Goal: Task Accomplishment & Management: Manage account settings

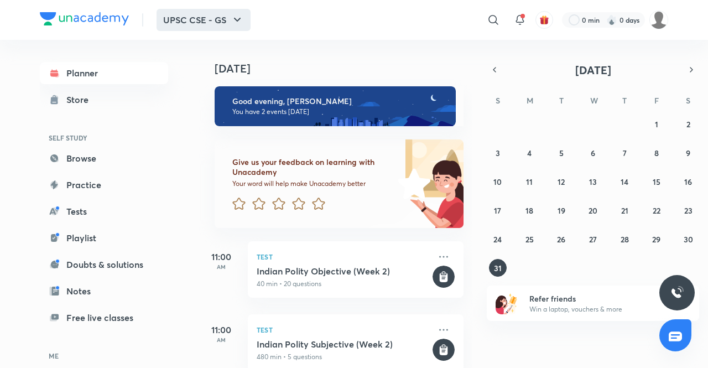
click at [231, 19] on icon "button" at bounding box center [237, 19] width 13 height 13
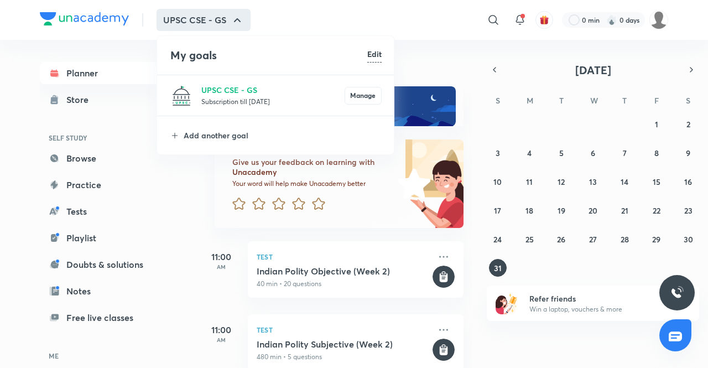
click at [370, 19] on div at bounding box center [354, 184] width 708 height 368
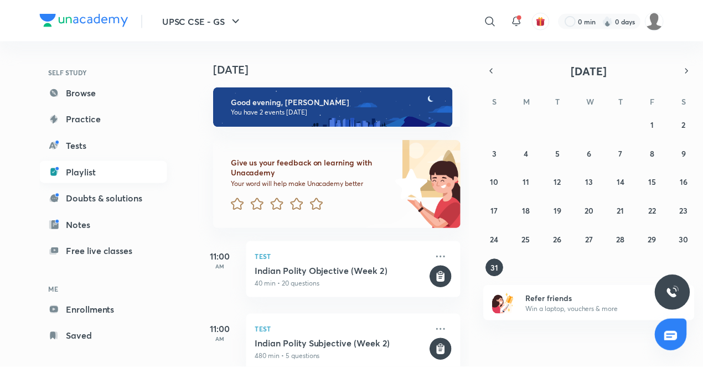
scroll to position [76, 0]
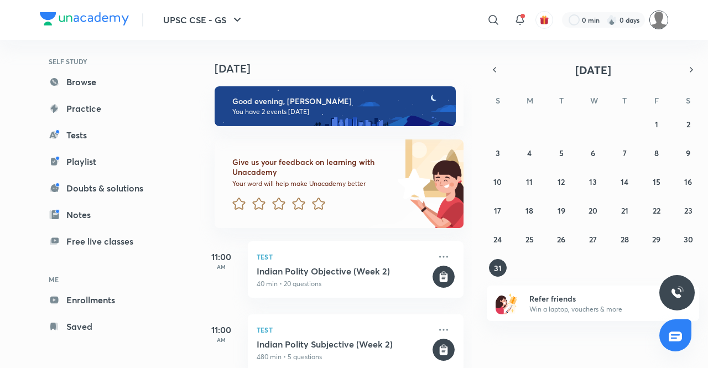
click at [659, 18] on img at bounding box center [659, 20] width 19 height 19
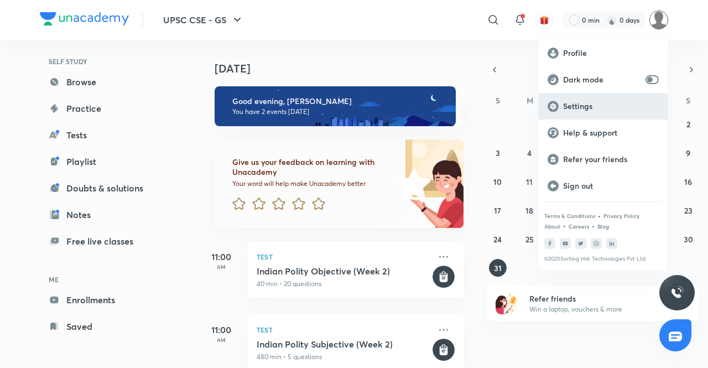
click at [597, 102] on p "Settings" at bounding box center [611, 106] width 96 height 10
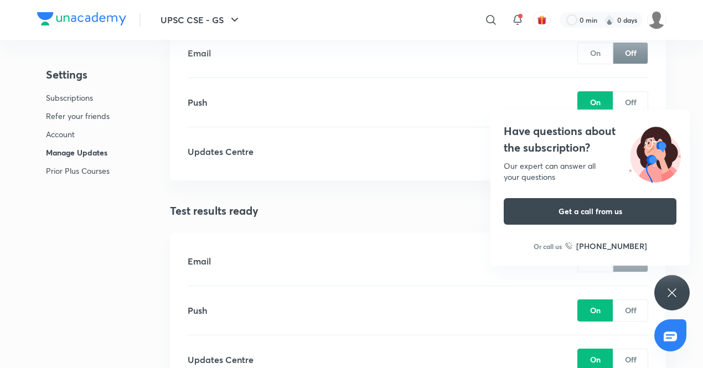
scroll to position [1476, 0]
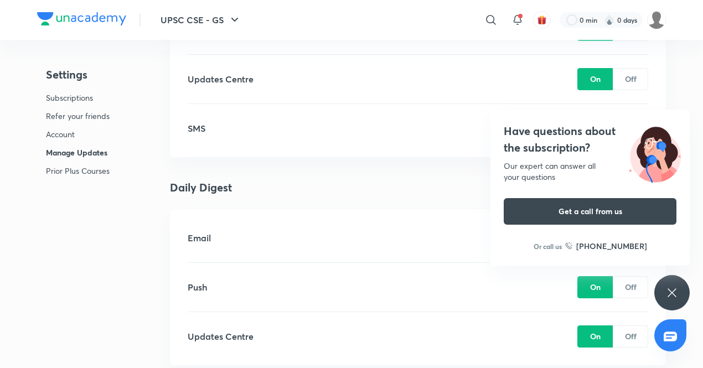
click at [680, 285] on div "Have questions about the subscription? Our expert can answer all your questions…" at bounding box center [671, 292] width 35 height 35
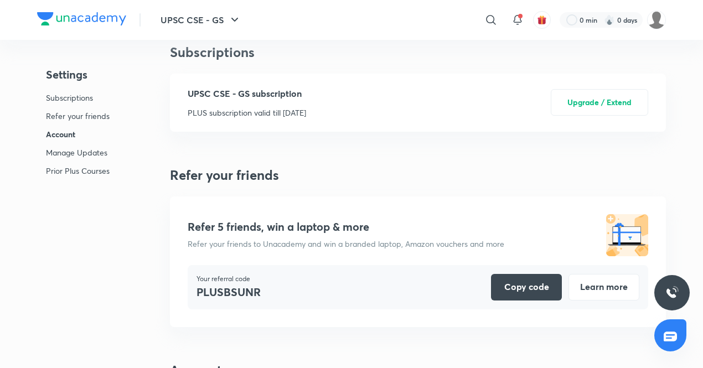
scroll to position [0, 0]
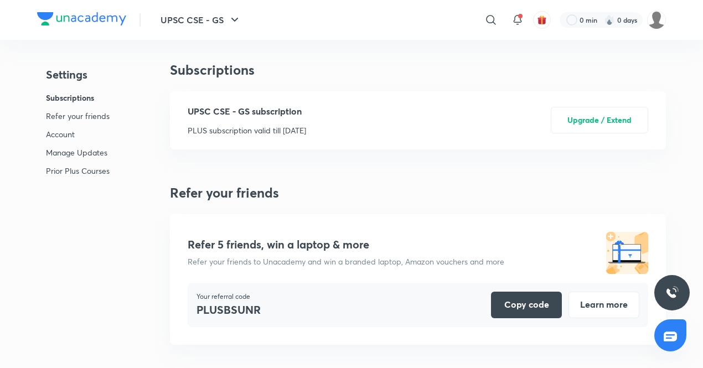
click at [90, 14] on img at bounding box center [81, 18] width 89 height 13
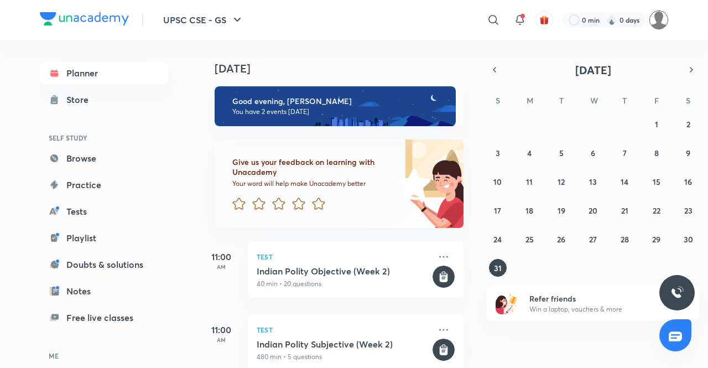
click at [661, 20] on img at bounding box center [659, 20] width 19 height 19
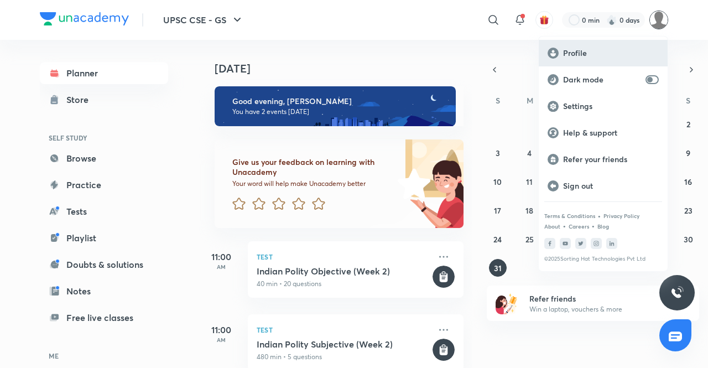
click at [590, 53] on p "Profile" at bounding box center [611, 53] width 96 height 10
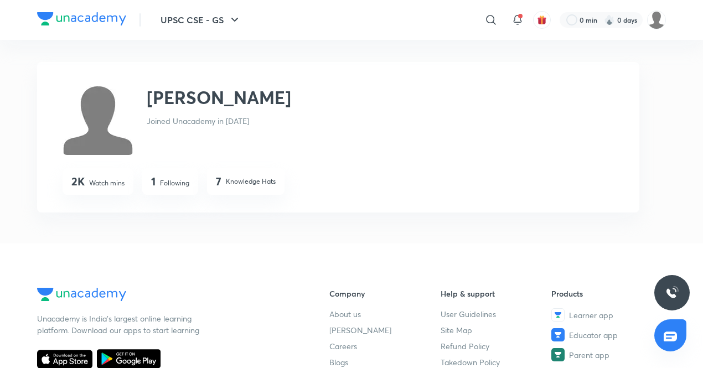
click at [173, 183] on p "Following" at bounding box center [174, 183] width 29 height 10
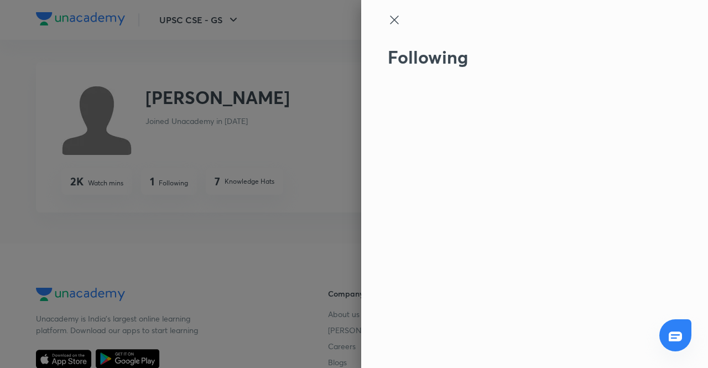
click at [395, 20] on icon at bounding box center [394, 19] width 8 height 8
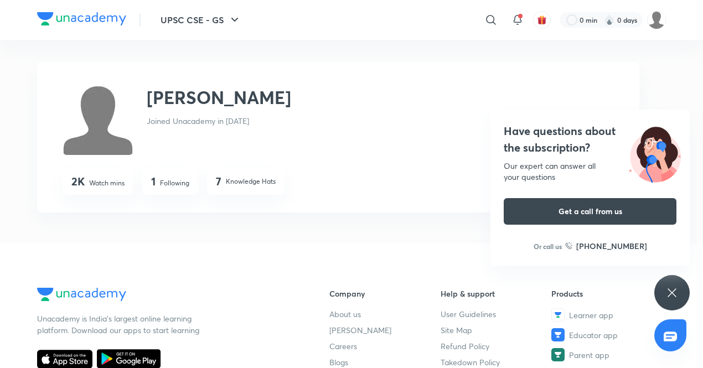
click at [240, 181] on p "Knowledge Hats" at bounding box center [251, 182] width 50 height 10
click at [86, 18] on img at bounding box center [81, 18] width 89 height 13
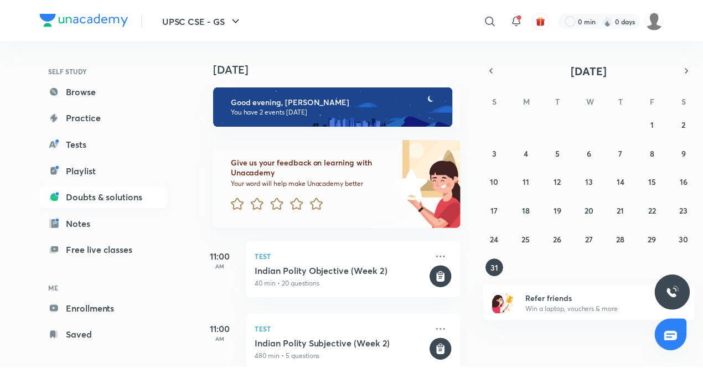
scroll to position [76, 0]
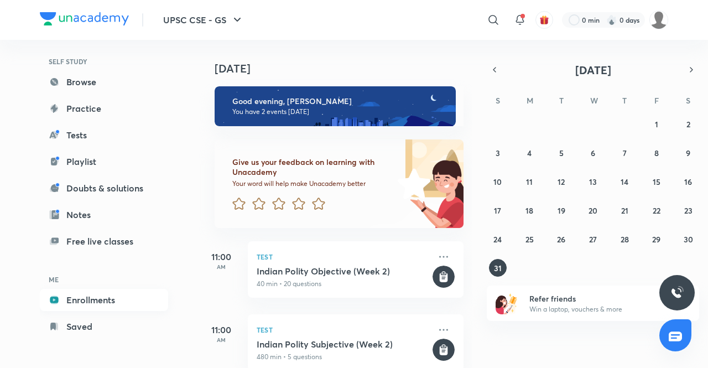
click at [86, 298] on link "Enrollments" at bounding box center [104, 300] width 128 height 22
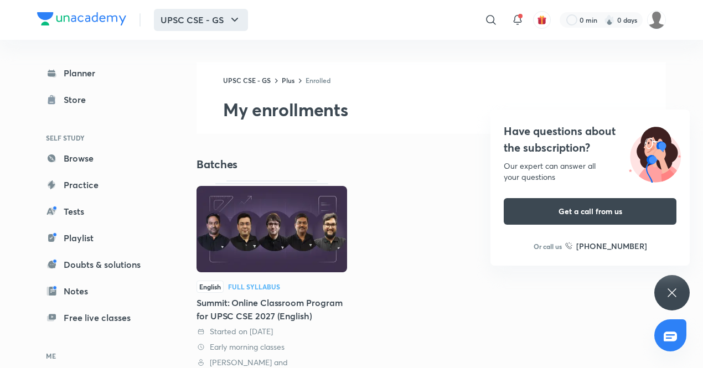
click at [227, 20] on button "UPSC CSE - GS" at bounding box center [201, 20] width 94 height 22
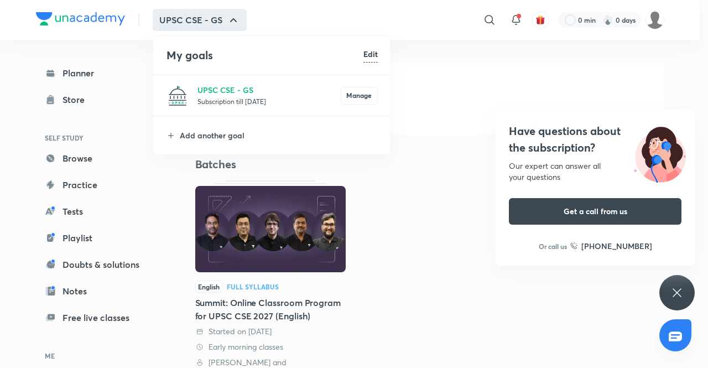
click at [371, 50] on h6 "Edit" at bounding box center [371, 54] width 14 height 12
click at [363, 53] on h6 "Done" at bounding box center [368, 54] width 19 height 12
click at [371, 53] on h6 "Edit" at bounding box center [371, 54] width 14 height 12
click at [371, 52] on h6 "Done" at bounding box center [368, 54] width 19 height 12
click at [371, 52] on h6 "Edit" at bounding box center [371, 54] width 14 height 12
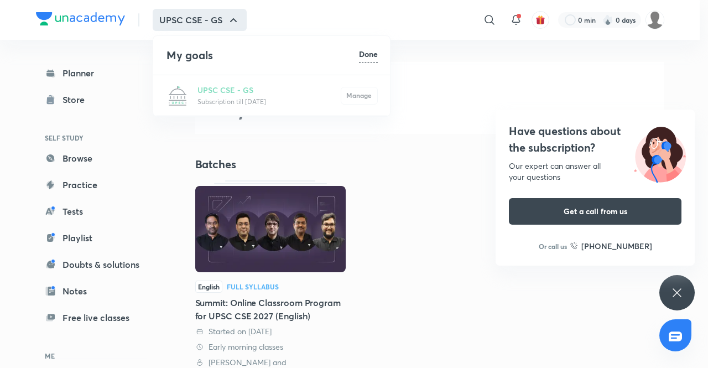
click at [366, 53] on h6 "Done" at bounding box center [368, 54] width 19 height 12
click at [355, 94] on button "Manage" at bounding box center [359, 95] width 37 height 18
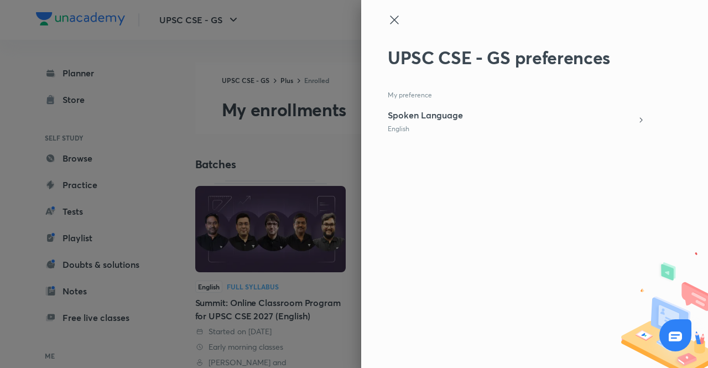
click at [641, 123] on icon at bounding box center [641, 120] width 9 height 9
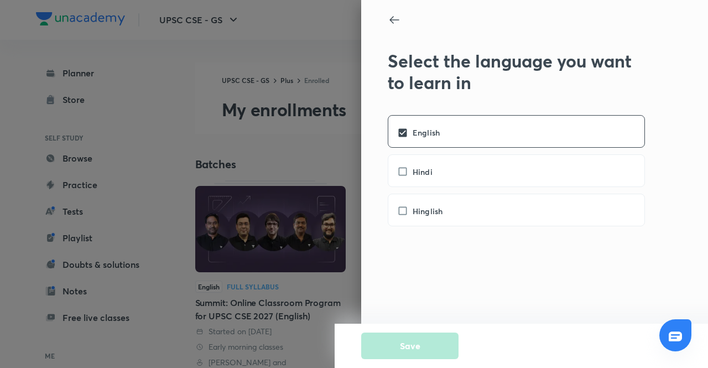
click at [395, 15] on icon at bounding box center [394, 19] width 13 height 13
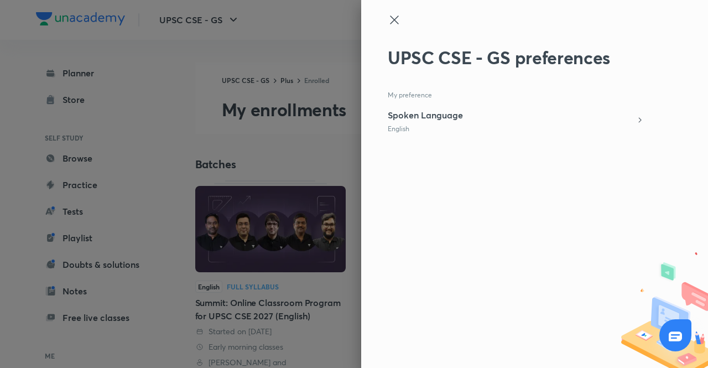
click at [395, 15] on icon at bounding box center [394, 19] width 13 height 13
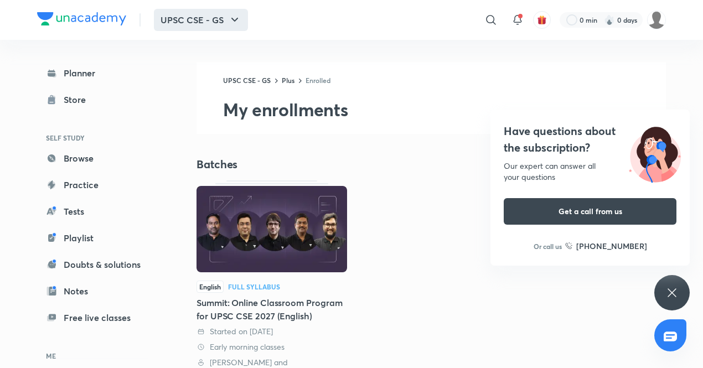
click at [214, 17] on button "UPSC CSE - GS" at bounding box center [201, 20] width 94 height 22
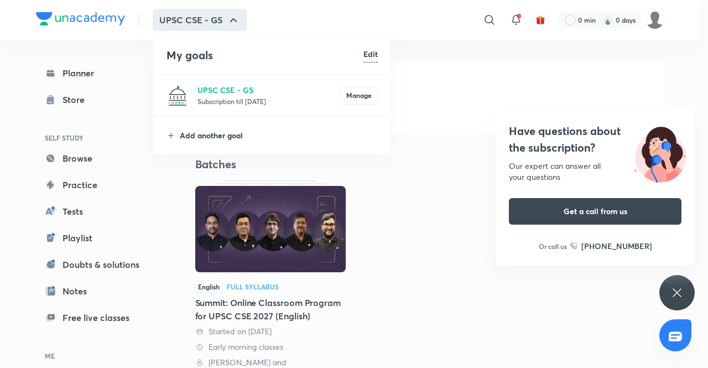
click at [221, 131] on p "Add another goal" at bounding box center [279, 136] width 198 height 12
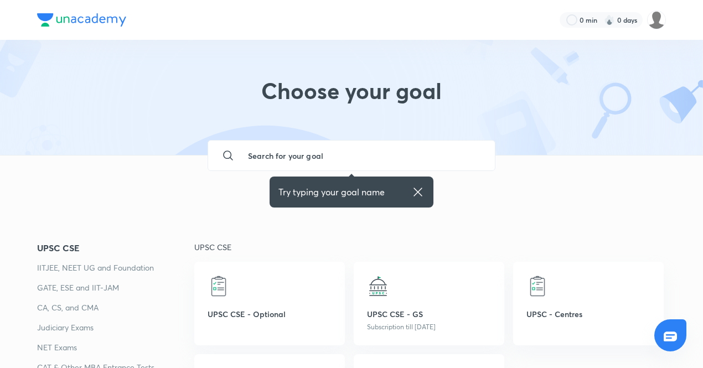
click at [279, 150] on input "text" at bounding box center [362, 156] width 247 height 30
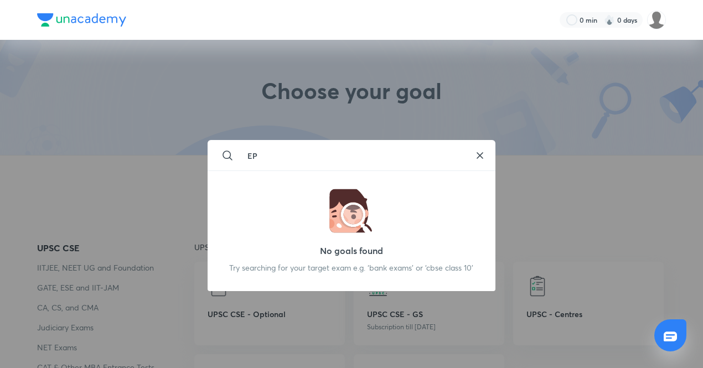
type input "E"
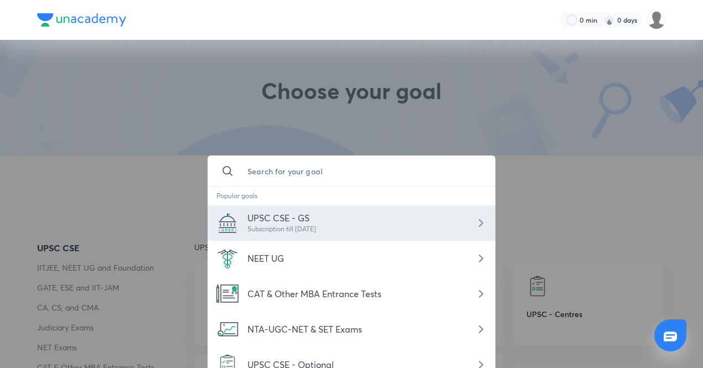
scroll to position [184, 0]
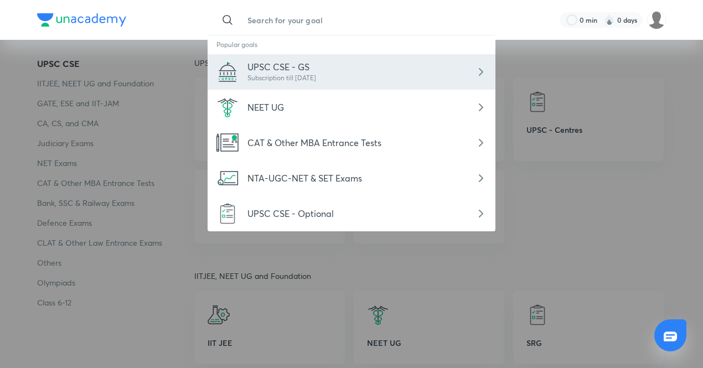
click at [484, 73] on icon at bounding box center [480, 71] width 13 height 13
type input "UPSC CSE - GS"
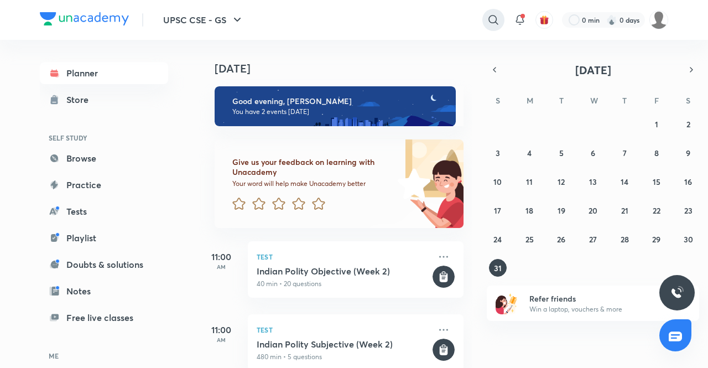
click at [488, 17] on icon at bounding box center [493, 19] width 13 height 13
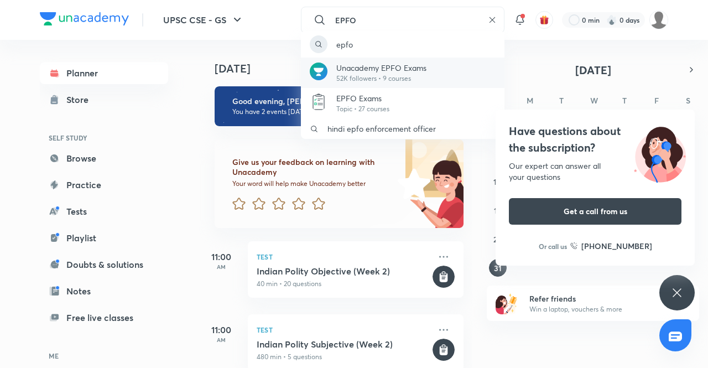
type input "EPFO"
click at [371, 69] on p "Unacademy EPFO Exams" at bounding box center [381, 68] width 90 height 12
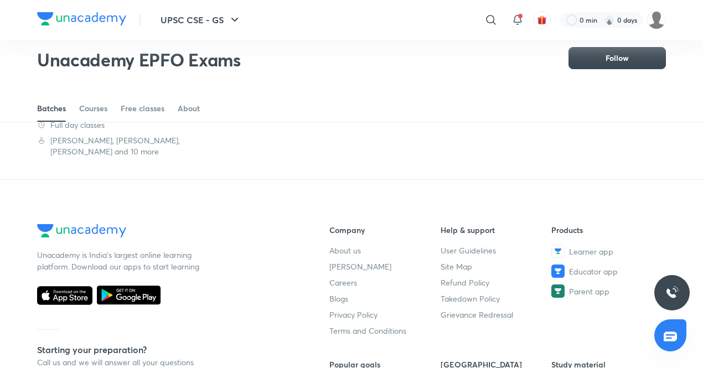
scroll to position [32, 0]
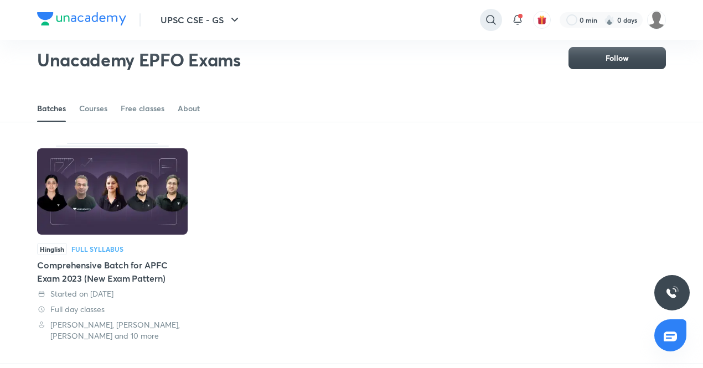
click at [484, 22] on icon at bounding box center [490, 19] width 13 height 13
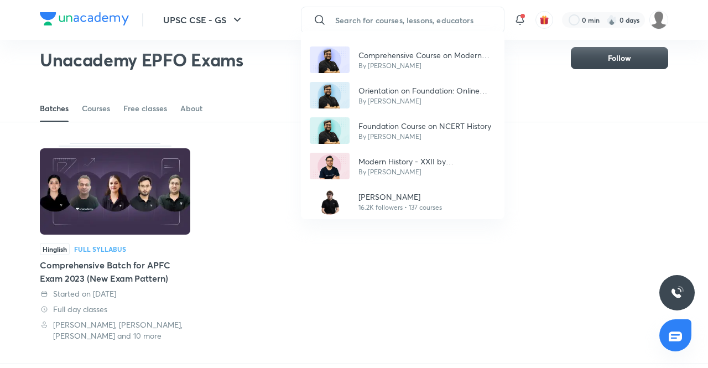
click at [426, 18] on div "Comprehensive Course on Modern Indian History By Abhishek Mishra Orientation on…" at bounding box center [354, 184] width 708 height 368
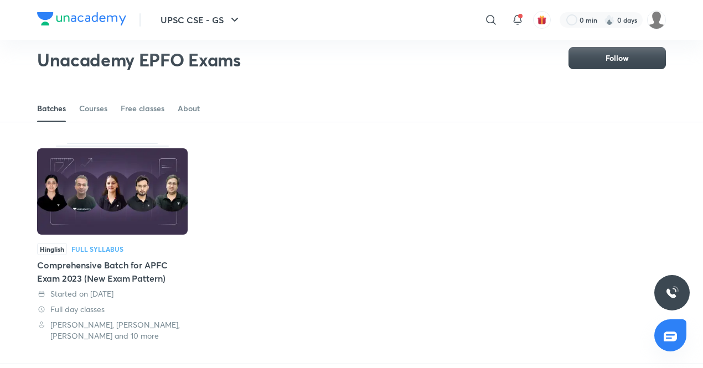
click at [504, 15] on div "​ 0 min 0 days" at bounding box center [481, 20] width 367 height 27
click at [492, 17] on icon at bounding box center [490, 19] width 9 height 9
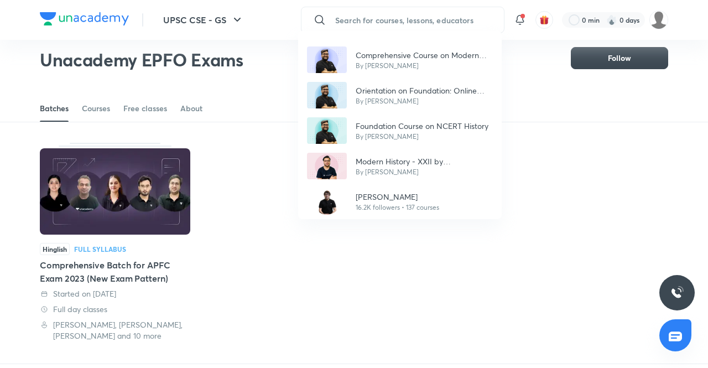
click at [437, 15] on div "Comprehensive Course on Modern Indian History By Abhishek Mishra Orientation on…" at bounding box center [354, 184] width 708 height 368
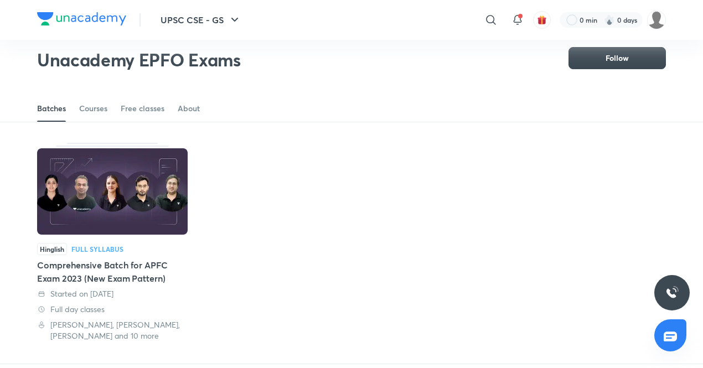
click at [503, 15] on div "​ 0 min 0 days" at bounding box center [481, 20] width 367 height 27
click at [495, 16] on icon at bounding box center [490, 19] width 13 height 13
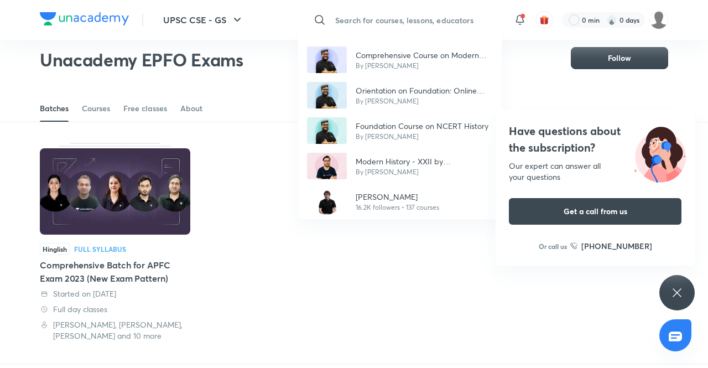
type input "W"
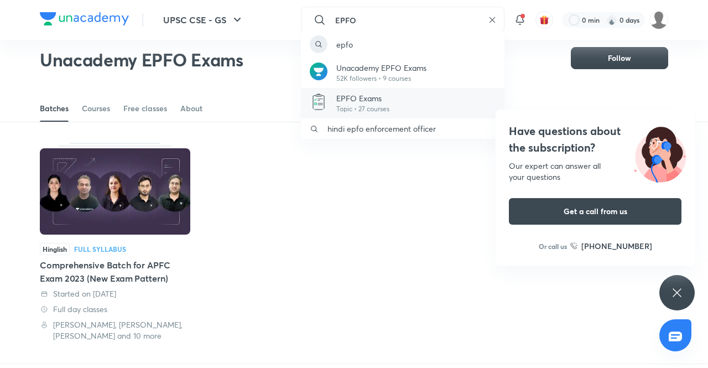
type input "EPFO"
click at [381, 102] on p "EPFO Exams" at bounding box center [362, 98] width 53 height 12
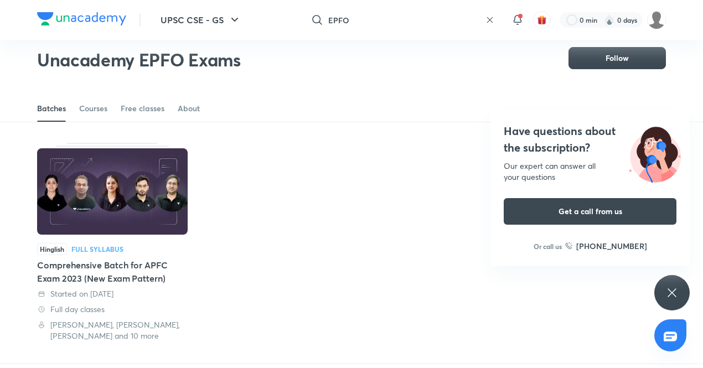
click at [428, 19] on input "EPFO" at bounding box center [404, 20] width 153 height 30
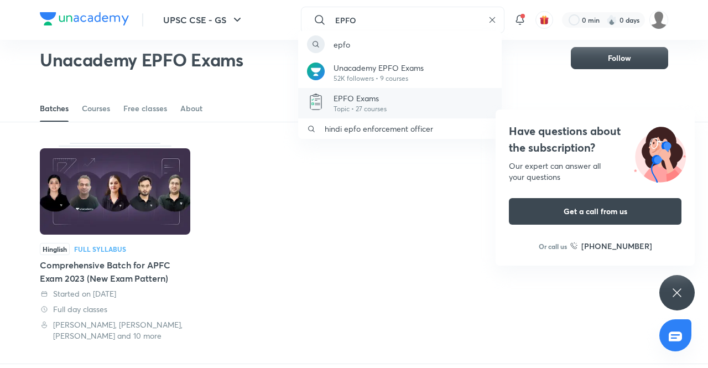
click at [335, 102] on p "EPFO Exams" at bounding box center [360, 98] width 53 height 12
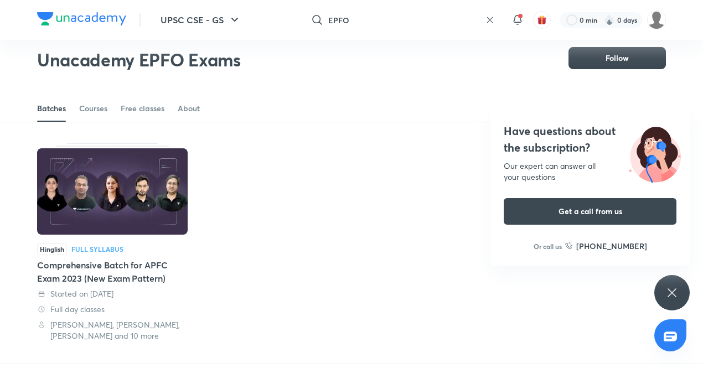
click at [375, 17] on input "EPFO" at bounding box center [404, 20] width 153 height 30
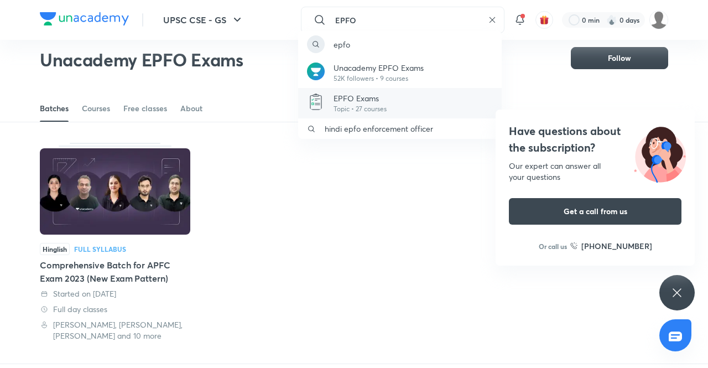
click at [353, 101] on p "EPFO Exams" at bounding box center [360, 98] width 53 height 12
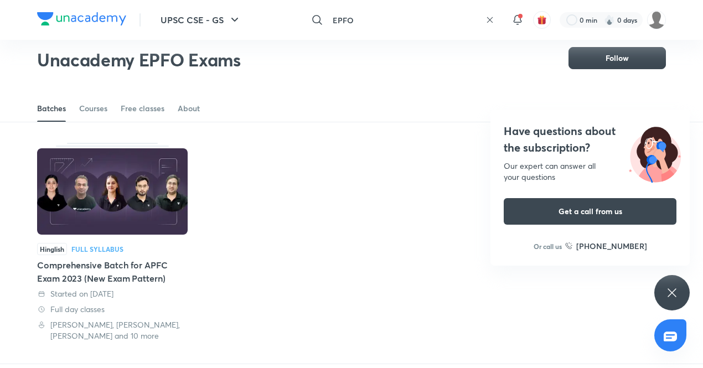
click at [356, 24] on input "EPFO" at bounding box center [404, 20] width 153 height 30
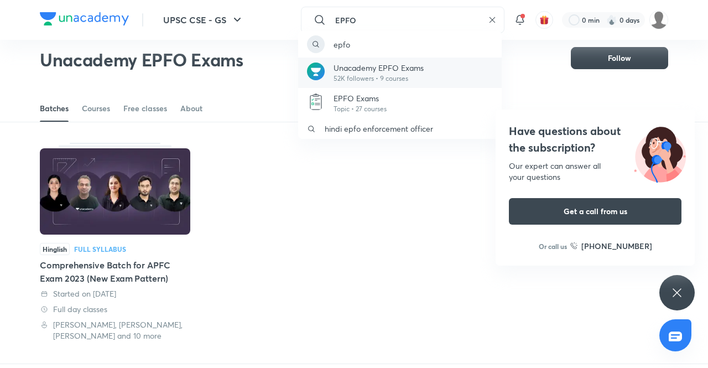
click at [357, 78] on p "52K followers • 9 courses" at bounding box center [379, 79] width 90 height 10
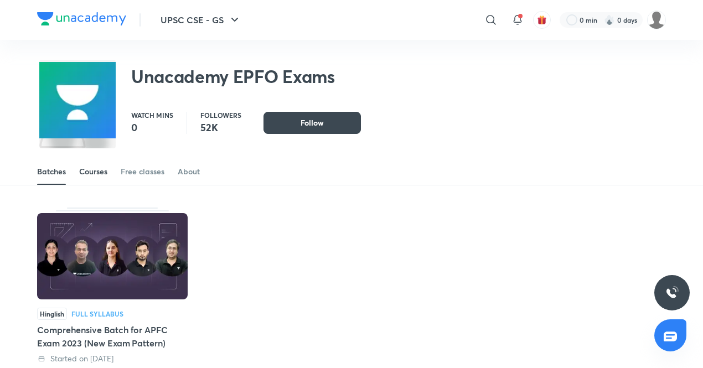
click at [91, 170] on div "Courses" at bounding box center [93, 171] width 28 height 11
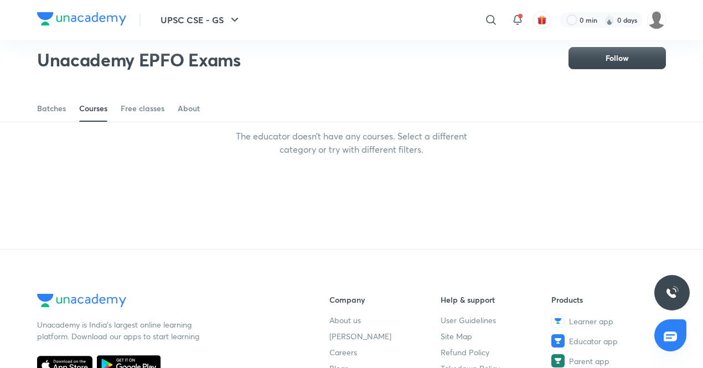
scroll to position [26, 0]
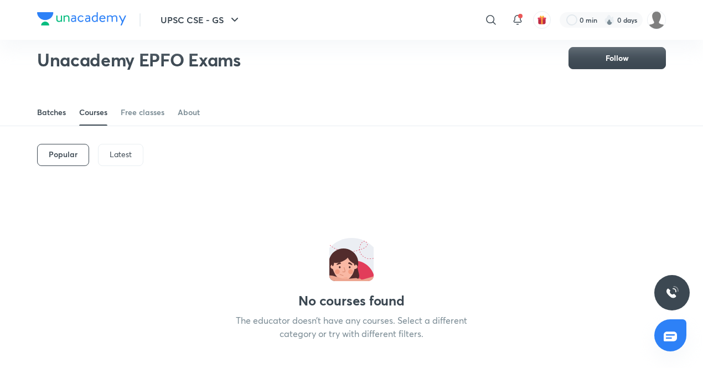
click at [37, 112] on div "Batches" at bounding box center [51, 112] width 29 height 11
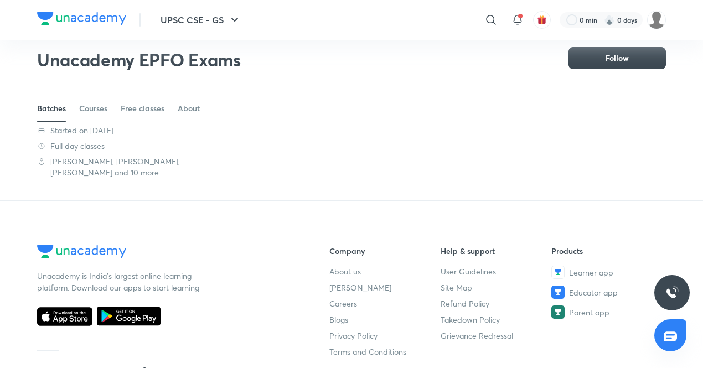
scroll to position [28, 0]
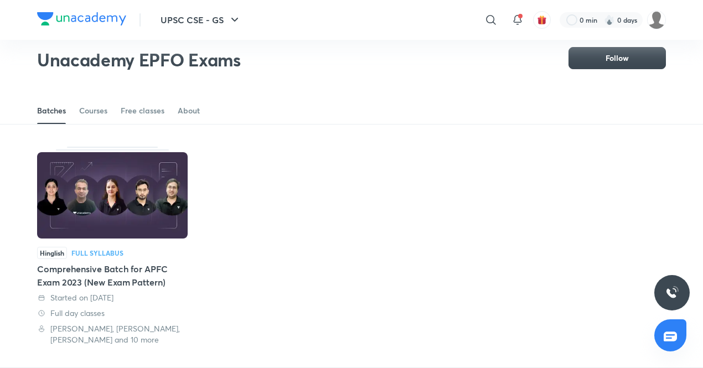
click at [104, 271] on div "Comprehensive Batch for APFC Exam 2023 (New Exam Pattern)" at bounding box center [112, 275] width 151 height 27
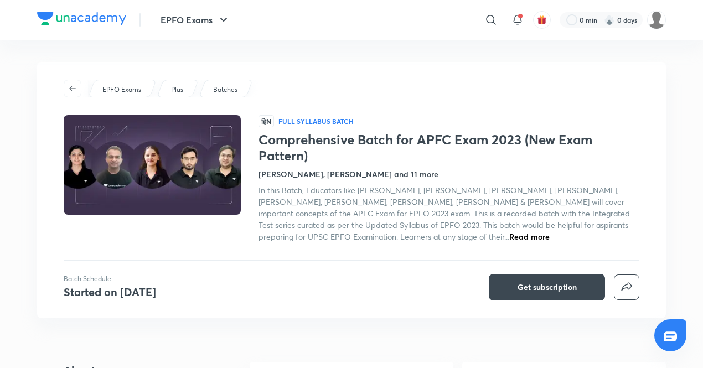
click at [509, 236] on span "Read more" at bounding box center [529, 236] width 40 height 11
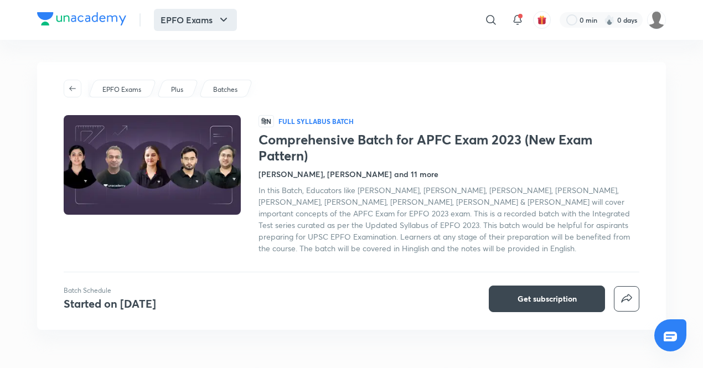
click at [234, 20] on button "EPFO Exams" at bounding box center [195, 20] width 83 height 22
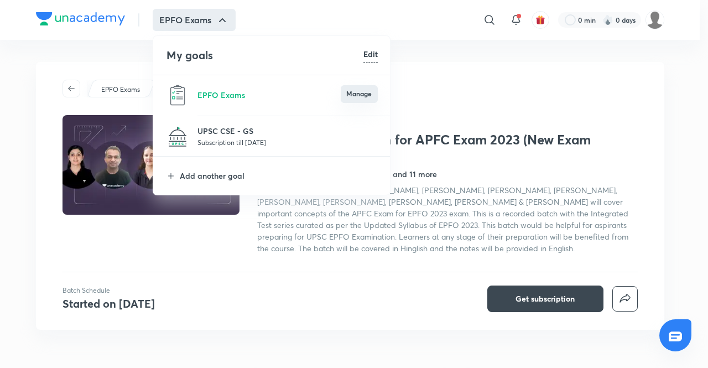
click at [361, 95] on button "Manage" at bounding box center [359, 94] width 37 height 18
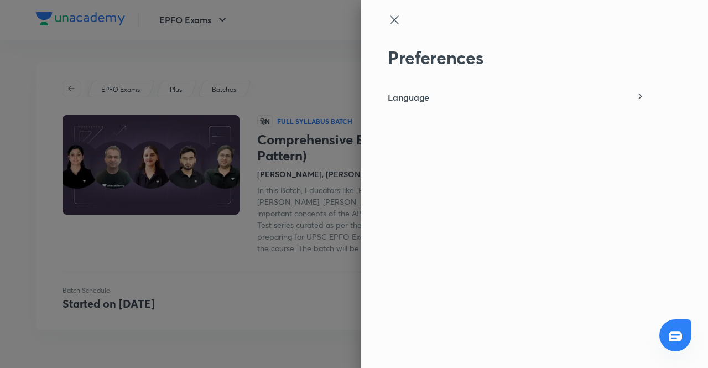
click at [446, 96] on div "Language" at bounding box center [516, 97] width 257 height 13
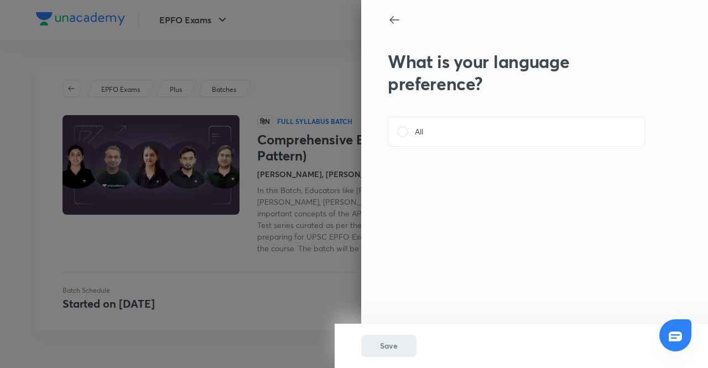
click at [395, 24] on icon at bounding box center [394, 19] width 13 height 13
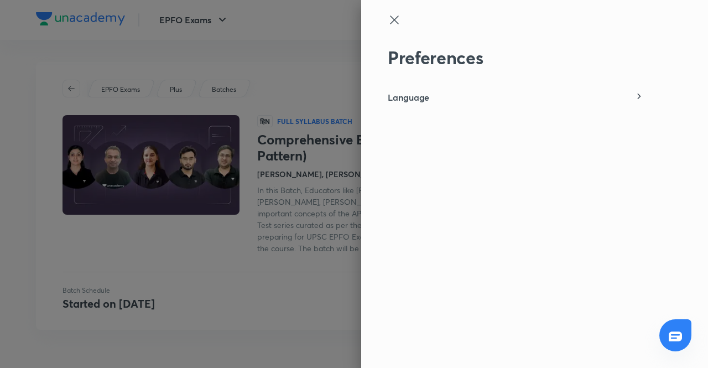
click at [395, 23] on icon at bounding box center [394, 19] width 13 height 13
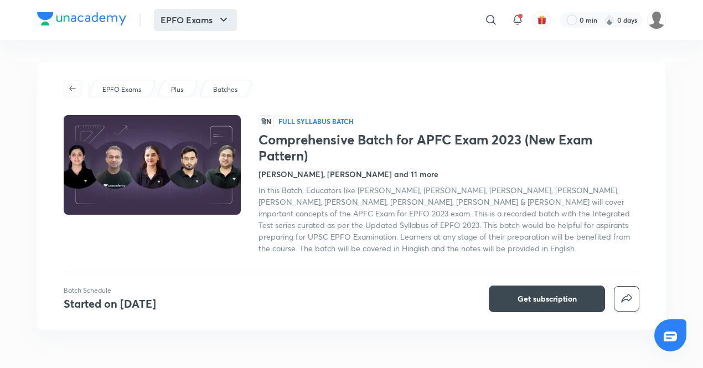
click at [225, 19] on icon "button" at bounding box center [223, 20] width 7 height 4
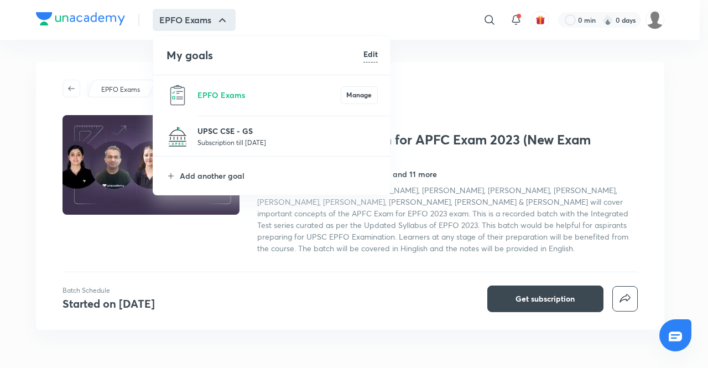
click at [213, 134] on p "UPSC CSE - GS" at bounding box center [288, 131] width 180 height 12
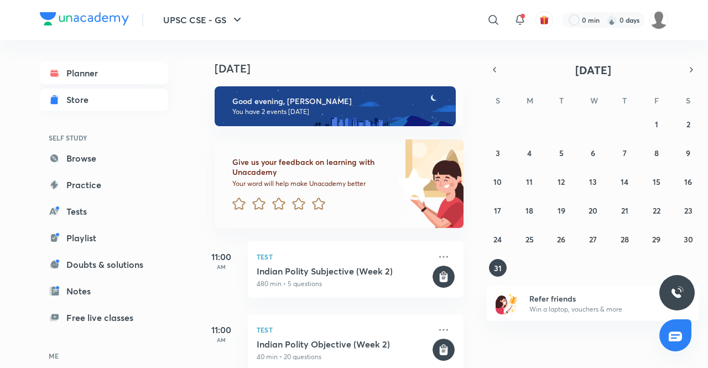
click at [87, 101] on div "Store" at bounding box center [80, 99] width 29 height 13
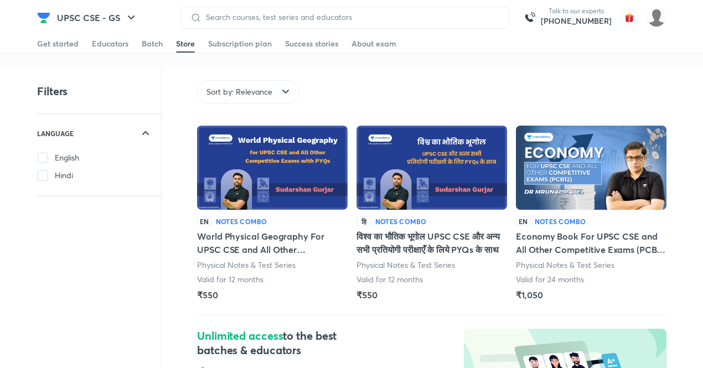
click at [44, 154] on span at bounding box center [42, 157] width 11 height 11
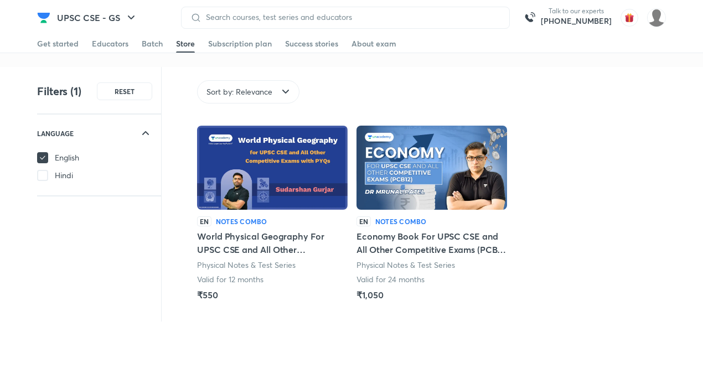
click at [50, 154] on label "English" at bounding box center [99, 157] width 124 height 11
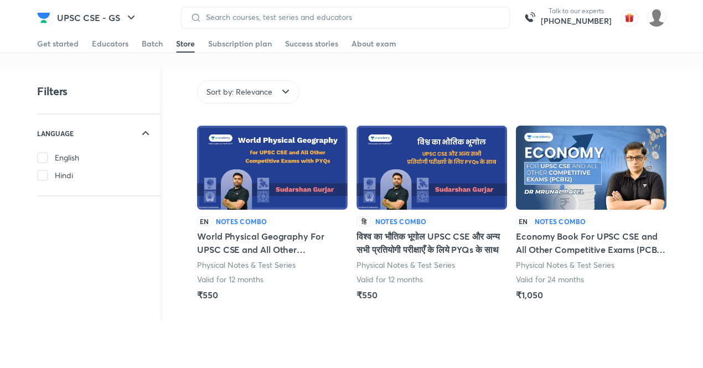
click at [40, 180] on span at bounding box center [42, 175] width 11 height 11
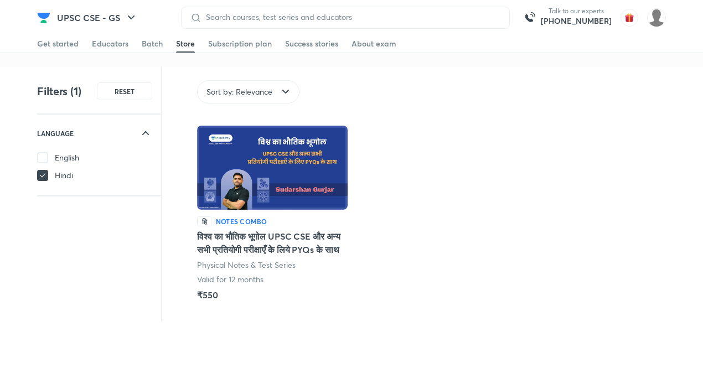
click at [47, 171] on span at bounding box center [42, 175] width 11 height 11
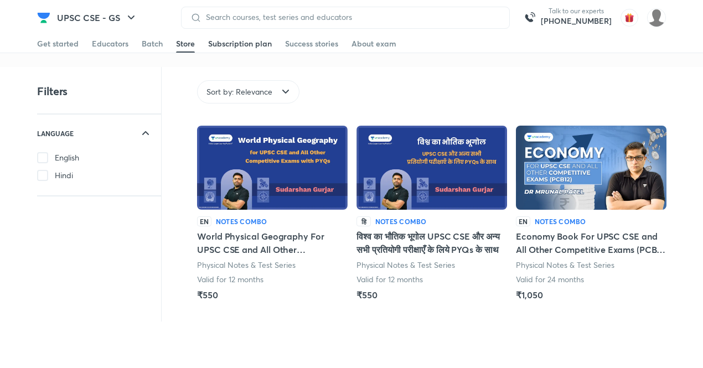
click at [242, 42] on div "Subscription plan" at bounding box center [240, 43] width 64 height 11
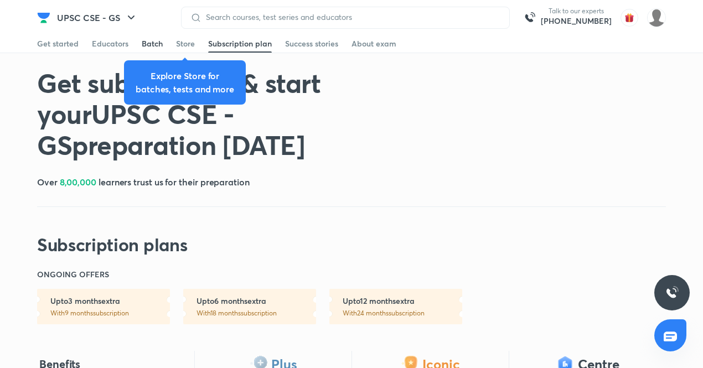
click at [154, 46] on div "Batch" at bounding box center [152, 43] width 21 height 11
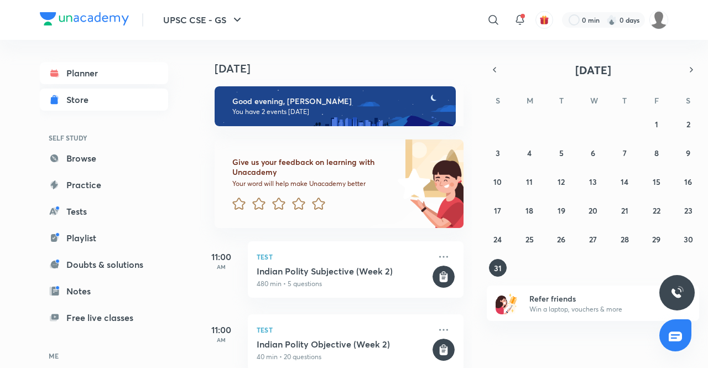
click at [87, 101] on div "Store" at bounding box center [80, 99] width 29 height 13
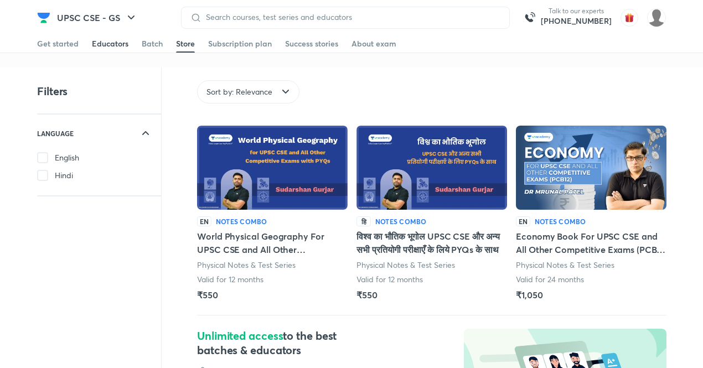
click at [116, 44] on div "Educators" at bounding box center [110, 43] width 37 height 11
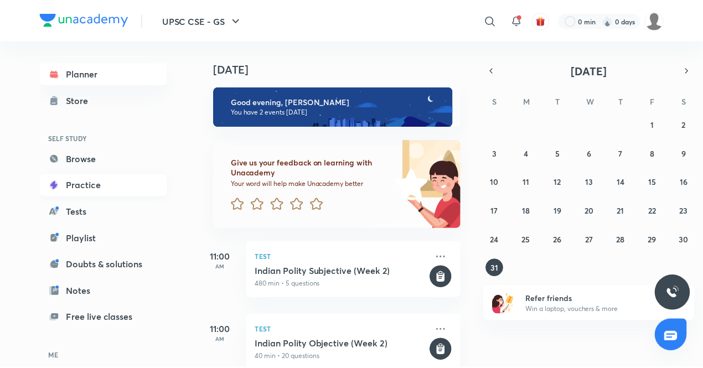
scroll to position [76, 0]
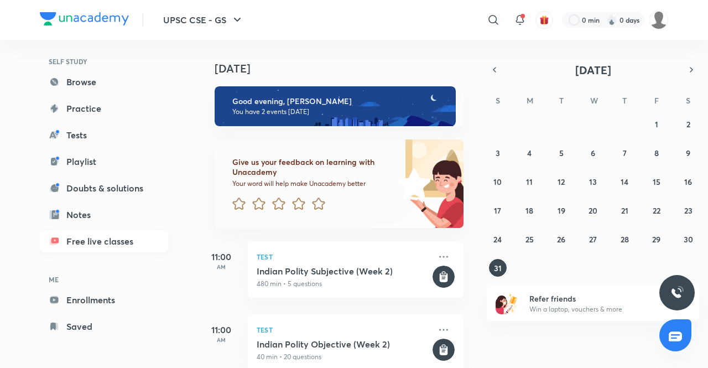
click at [84, 240] on link "Free live classes" at bounding box center [104, 241] width 128 height 22
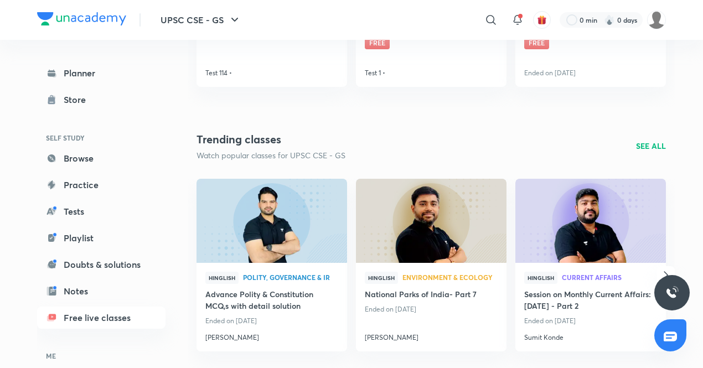
scroll to position [478, 0]
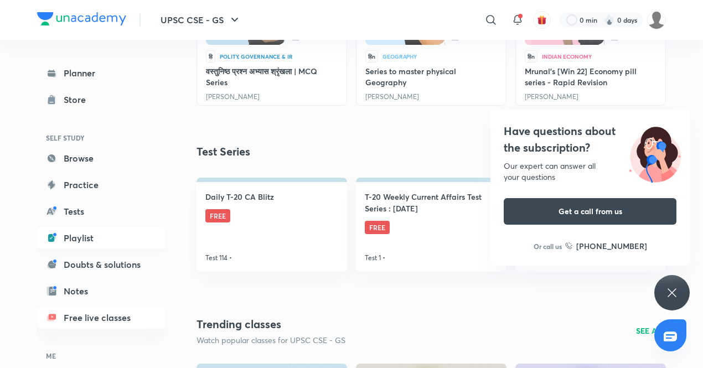
click at [79, 236] on link "Playlist" at bounding box center [101, 238] width 128 height 22
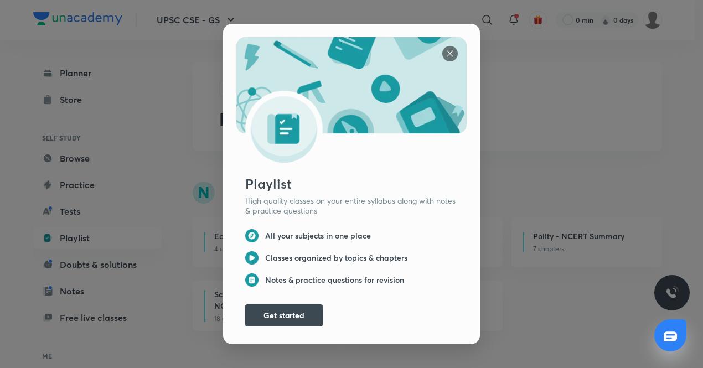
click at [448, 49] on img at bounding box center [449, 53] width 15 height 15
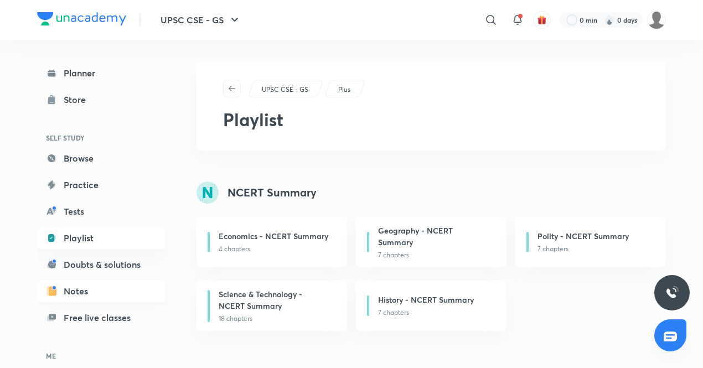
click at [77, 284] on link "Notes" at bounding box center [101, 291] width 128 height 22
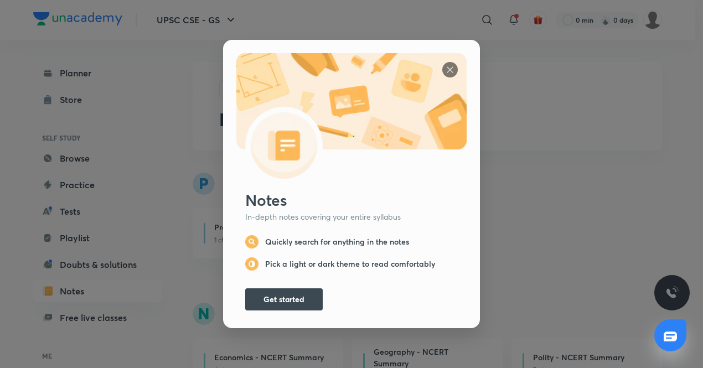
click at [444, 64] on img at bounding box center [449, 69] width 15 height 15
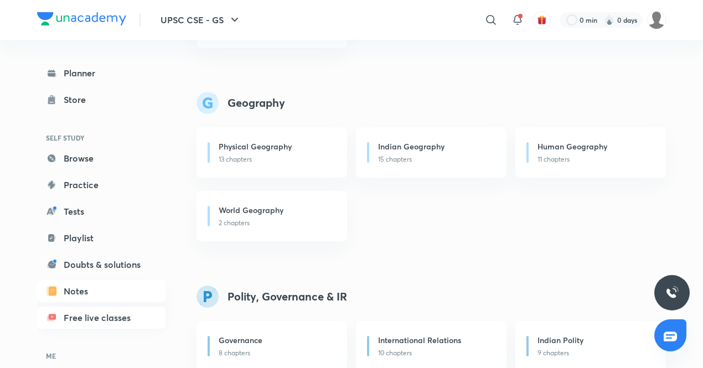
scroll to position [76, 0]
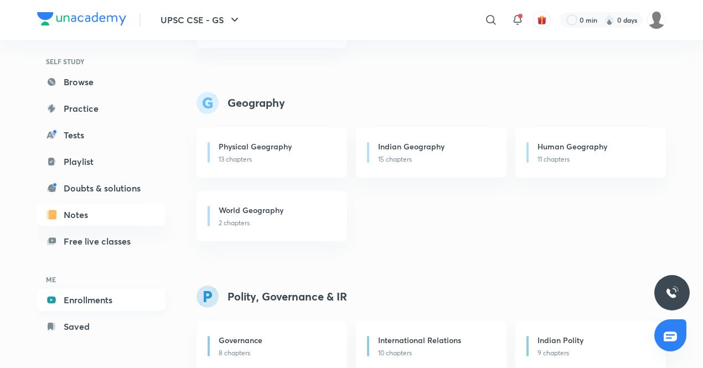
click at [89, 307] on link "Enrollments" at bounding box center [101, 300] width 128 height 22
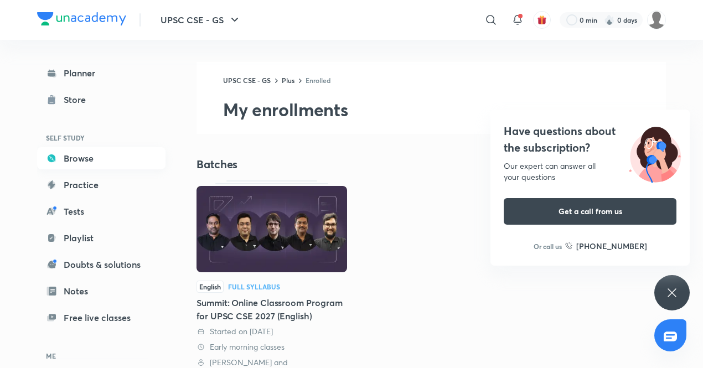
click at [90, 157] on link "Browse" at bounding box center [101, 158] width 128 height 22
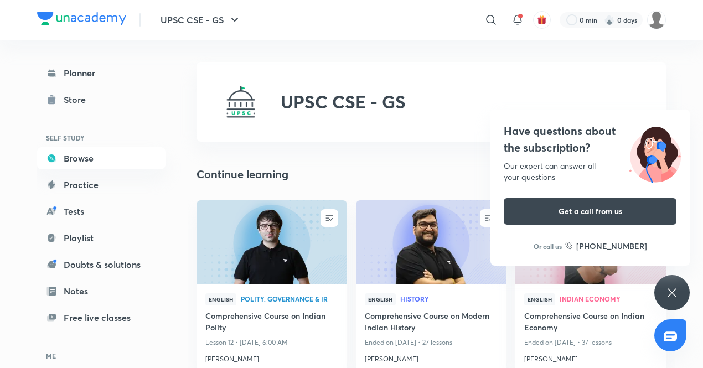
click at [665, 288] on icon at bounding box center [671, 292] width 13 height 13
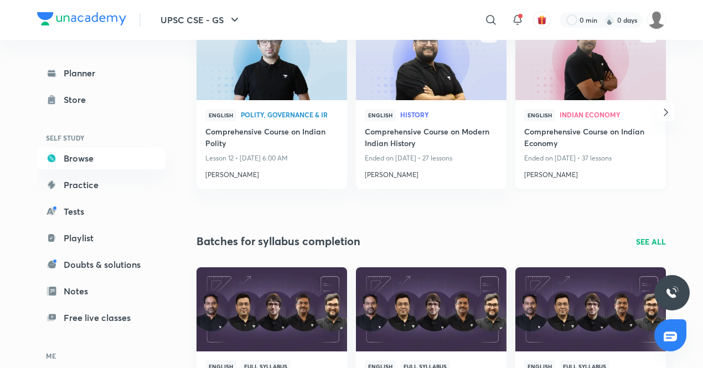
scroll to position [369, 0]
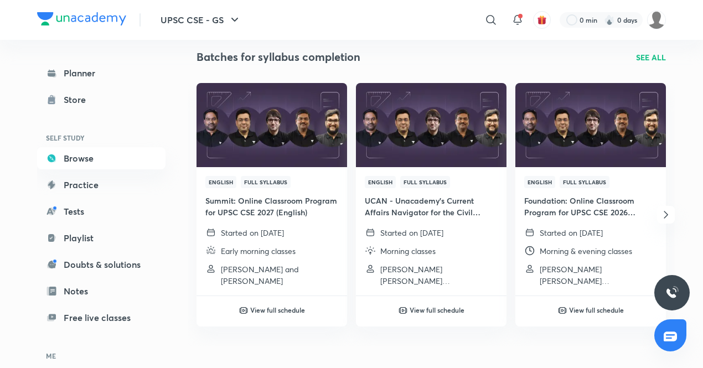
click at [660, 58] on p "SEE ALL" at bounding box center [651, 57] width 30 height 12
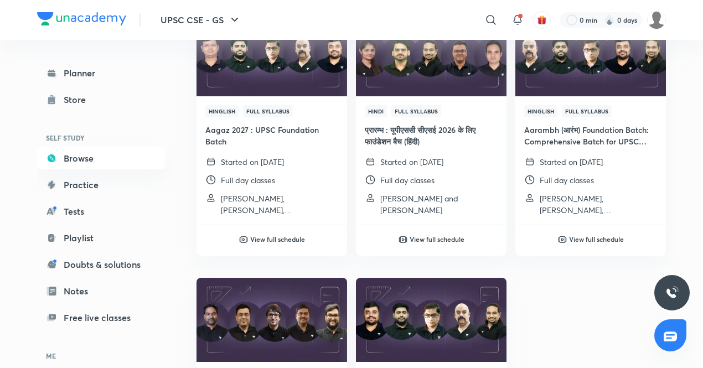
scroll to position [369, 0]
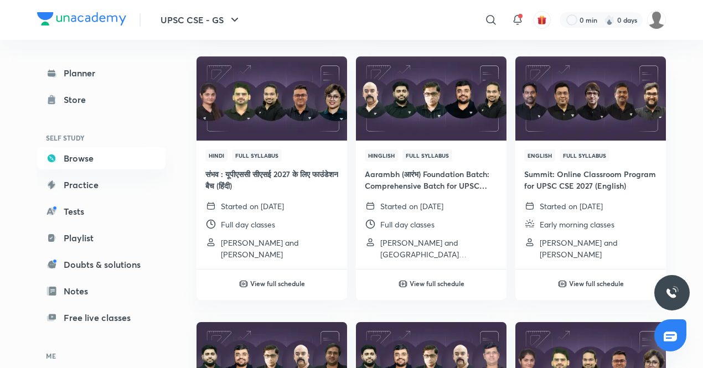
click at [89, 19] on img at bounding box center [81, 18] width 89 height 13
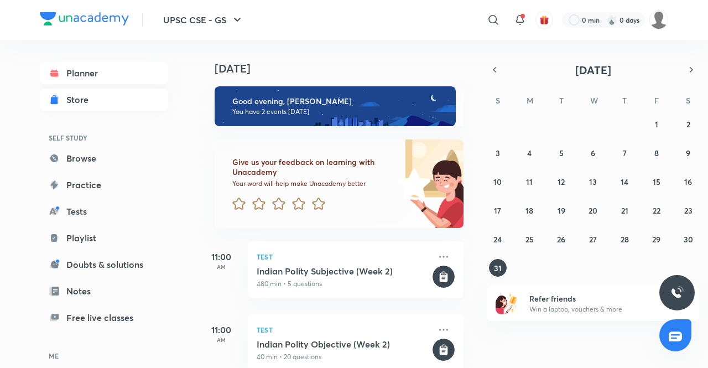
click at [89, 100] on div "Store" at bounding box center [80, 99] width 29 height 13
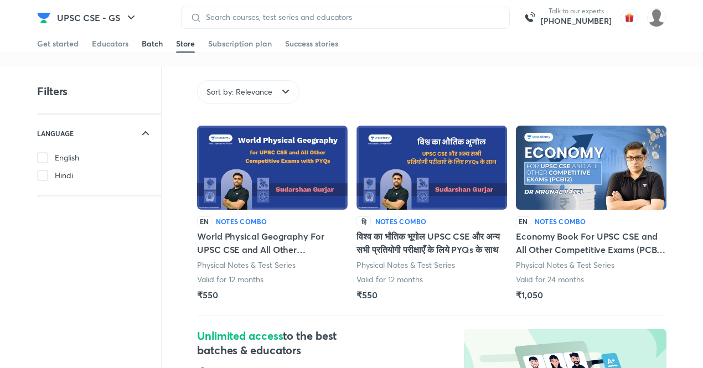
click at [152, 46] on div "Batch" at bounding box center [152, 43] width 21 height 11
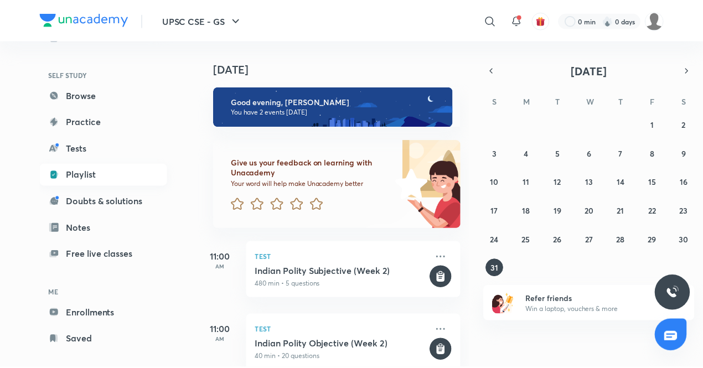
scroll to position [76, 0]
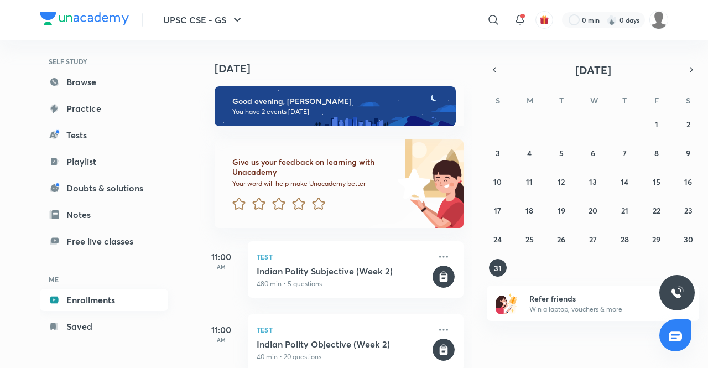
click at [83, 301] on link "Enrollments" at bounding box center [104, 300] width 128 height 22
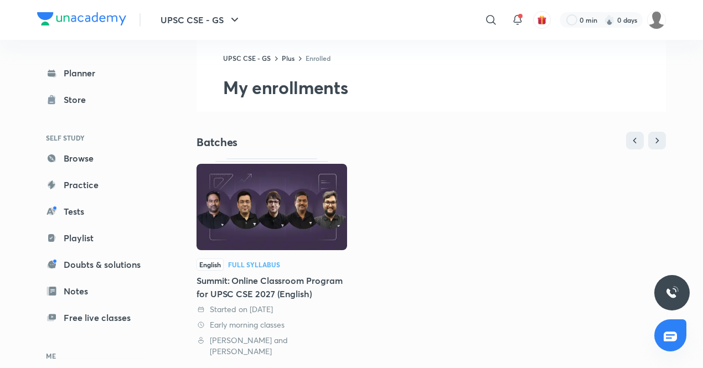
scroll to position [184, 0]
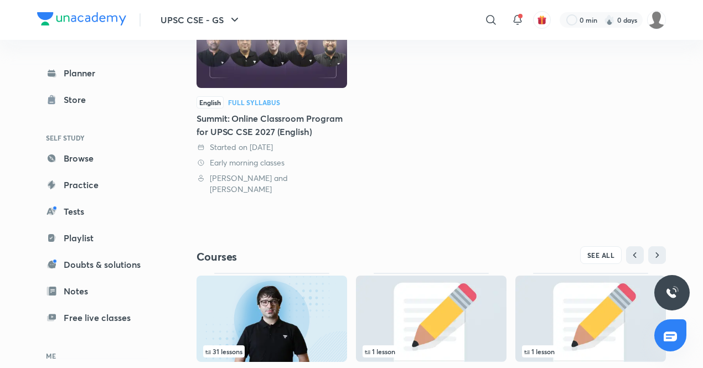
click at [257, 129] on div "Summit: Online Classroom Program for UPSC CSE 2027 (English)" at bounding box center [271, 125] width 151 height 27
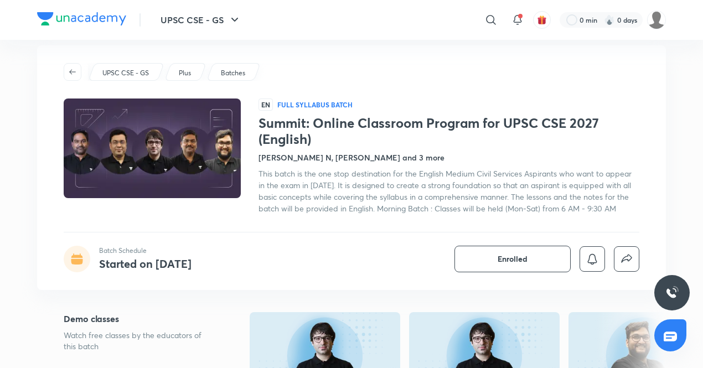
scroll to position [184, 0]
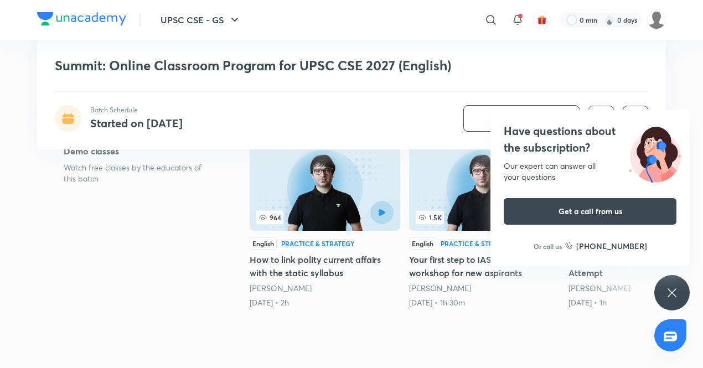
click at [666, 288] on icon at bounding box center [671, 292] width 13 height 13
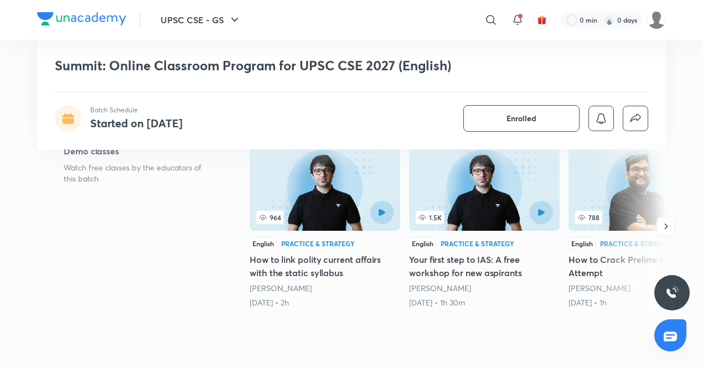
click at [148, 204] on div "Demo classes Watch free classes by the educators of this batch" at bounding box center [139, 228] width 151 height 168
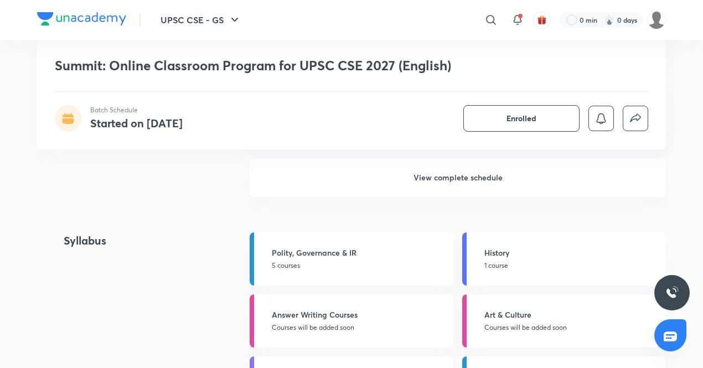
scroll to position [1219, 0]
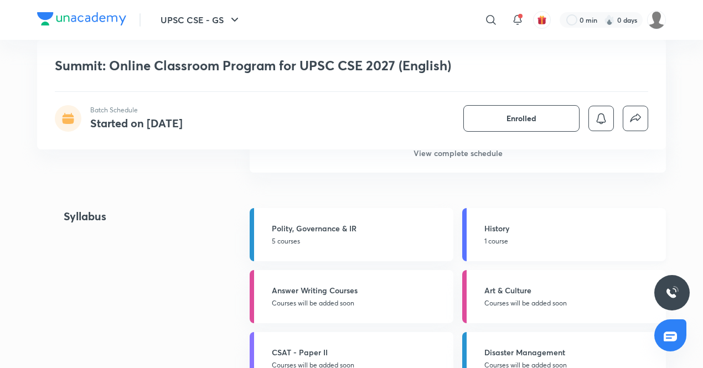
click at [512, 227] on h5 "History" at bounding box center [571, 228] width 175 height 12
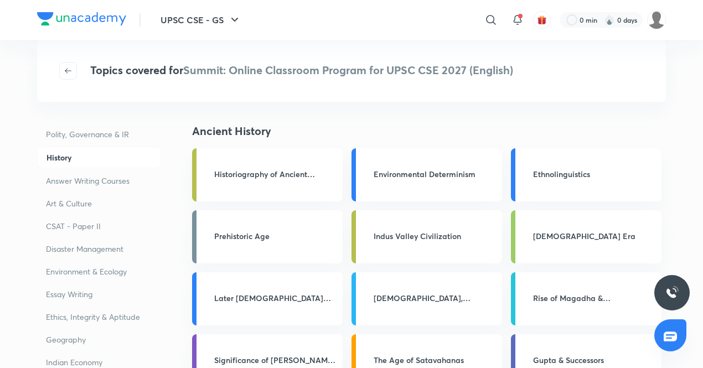
click at [75, 242] on p "Disaster Management" at bounding box center [99, 249] width 124 height 20
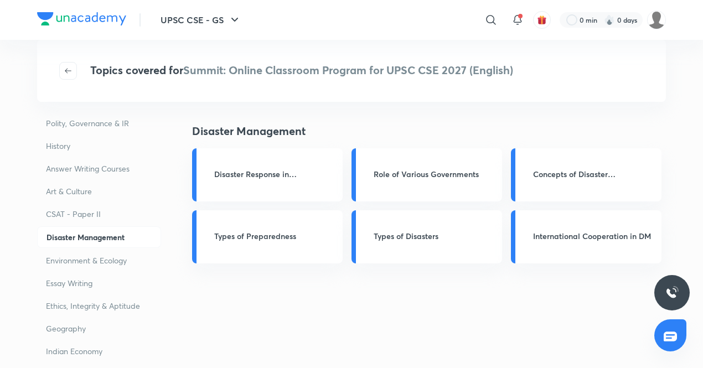
click at [79, 211] on p "CSAT - Paper II" at bounding box center [99, 214] width 124 height 20
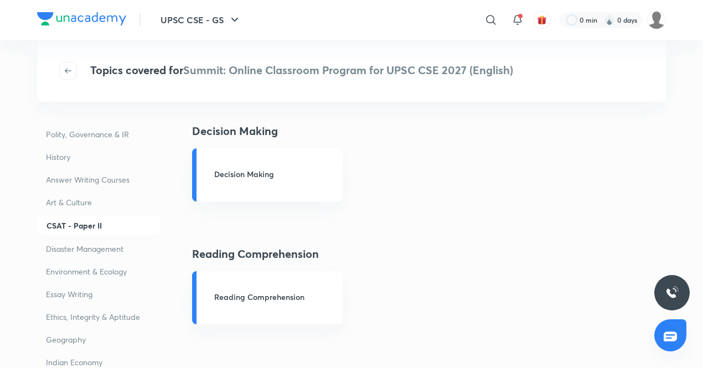
click at [80, 200] on p "Art & Culture" at bounding box center [99, 202] width 124 height 20
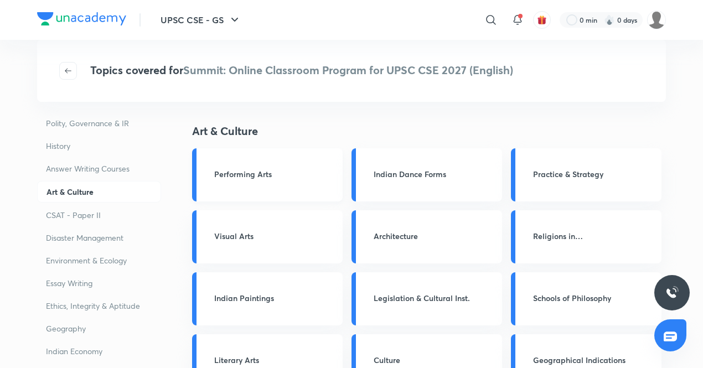
click at [249, 169] on h3 "Performing Arts" at bounding box center [275, 174] width 122 height 12
click at [269, 171] on h3 "Performing Arts" at bounding box center [275, 174] width 122 height 12
click at [394, 174] on h3 "Indian Dance Forms" at bounding box center [435, 174] width 122 height 12
click at [566, 172] on h3 "Practice & Strategy" at bounding box center [594, 174] width 122 height 12
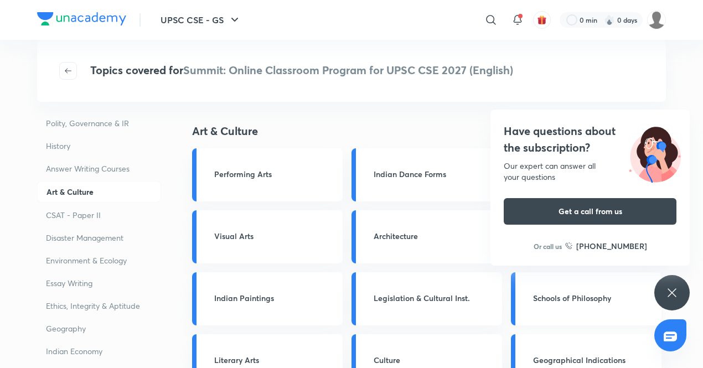
drag, startPoint x: 676, startPoint y: 284, endPoint x: 633, endPoint y: 290, distance: 43.6
click at [676, 284] on div "Have questions about the subscription? Our expert can answer all your questions…" at bounding box center [671, 292] width 35 height 35
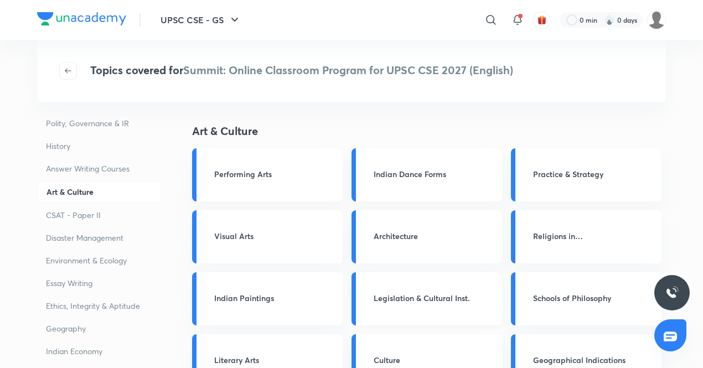
click at [410, 294] on h3 "Legislation & Cultural Inst." at bounding box center [435, 298] width 122 height 12
click at [71, 144] on p "History" at bounding box center [99, 146] width 124 height 20
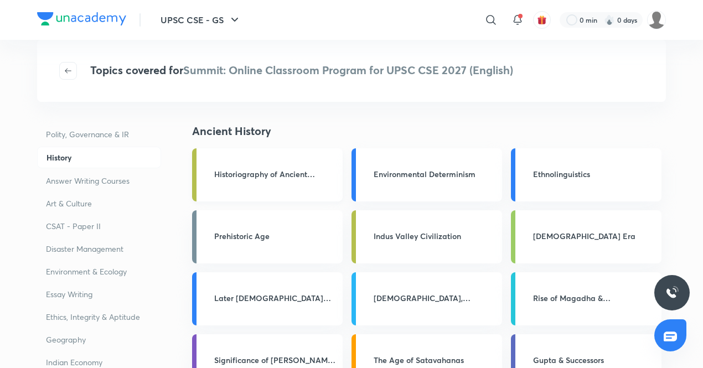
click at [286, 175] on h3 "Historiography of Ancient [GEOGRAPHIC_DATA]" at bounding box center [275, 174] width 122 height 12
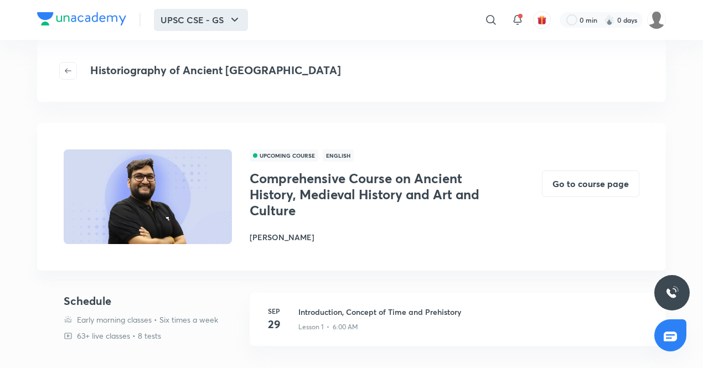
click at [175, 25] on button "UPSC CSE - GS" at bounding box center [201, 20] width 94 height 22
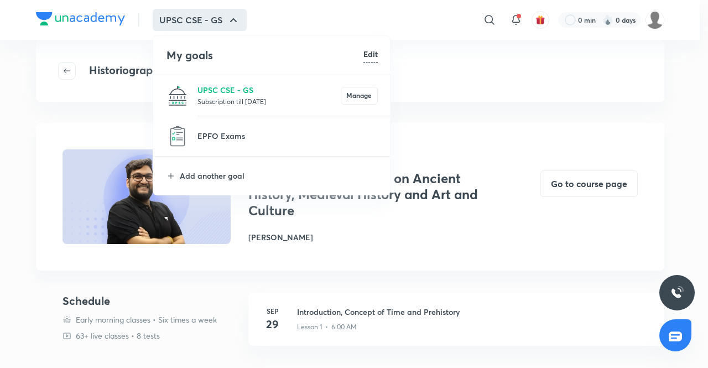
click at [375, 58] on h6 "Edit" at bounding box center [371, 54] width 14 height 12
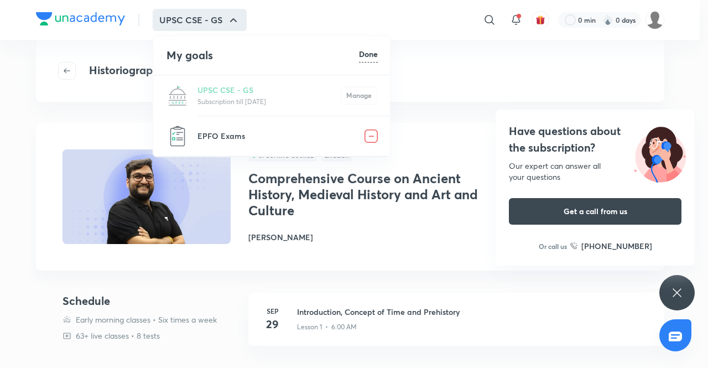
click at [371, 136] on img at bounding box center [371, 136] width 13 height 13
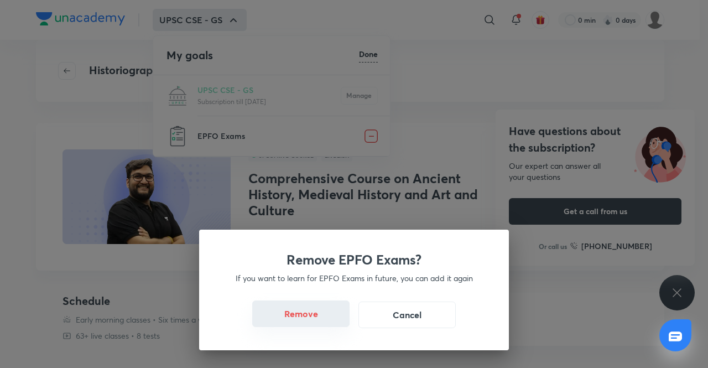
click at [312, 312] on button "Remove" at bounding box center [300, 314] width 97 height 27
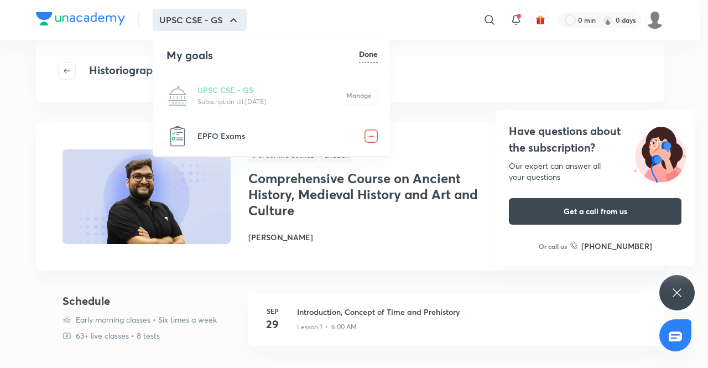
click at [366, 54] on h6 "Done" at bounding box center [368, 54] width 19 height 12
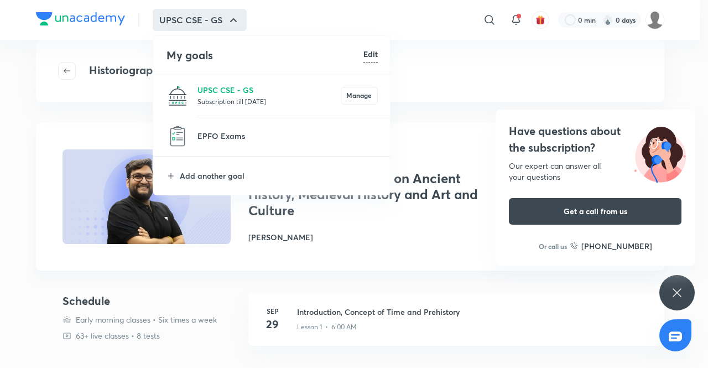
click at [366, 54] on h6 "Edit" at bounding box center [371, 54] width 14 height 12
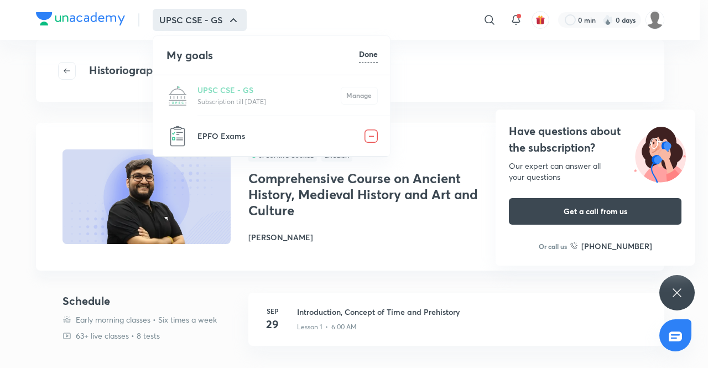
click at [372, 136] on img at bounding box center [371, 136] width 13 height 13
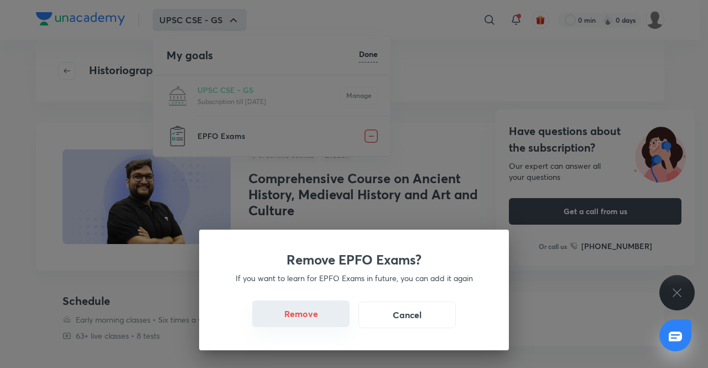
click at [297, 314] on button "Remove" at bounding box center [300, 314] width 97 height 27
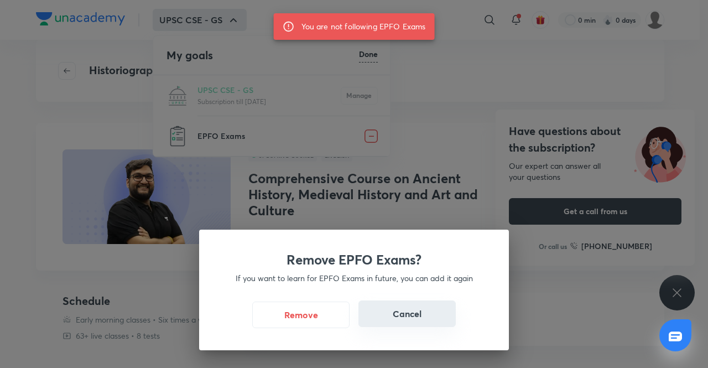
click at [407, 314] on button "Cancel" at bounding box center [407, 314] width 97 height 27
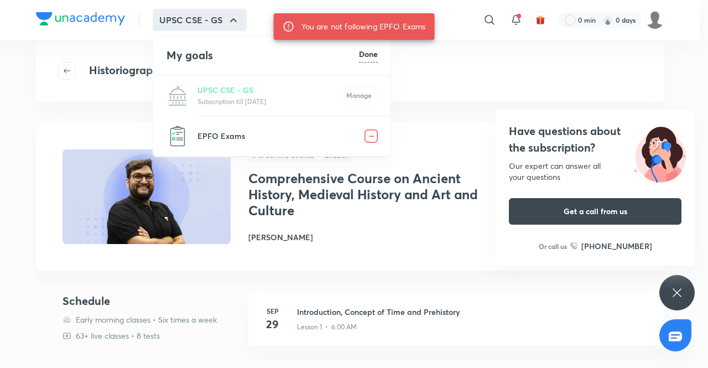
click at [106, 20] on div at bounding box center [354, 184] width 708 height 368
